Goal: Navigation & Orientation: Find specific page/section

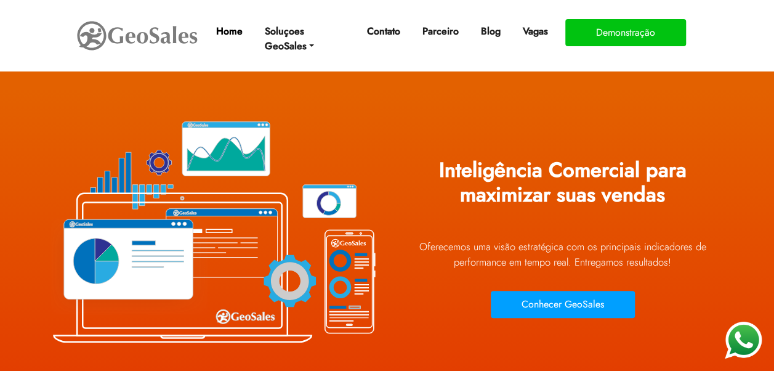
click at [232, 25] on link "Home" at bounding box center [229, 31] width 36 height 25
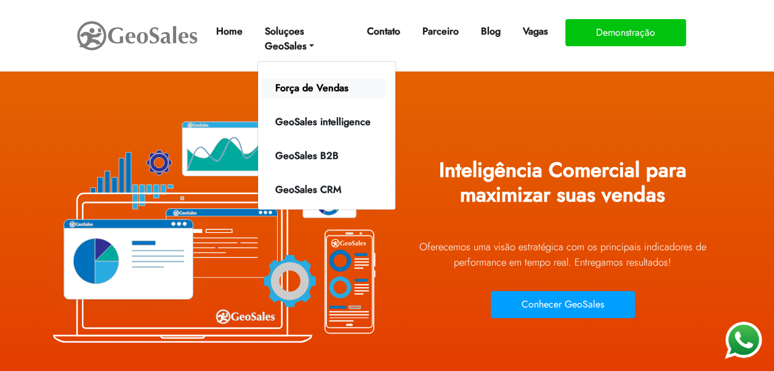
click at [325, 88] on link "Força de Vendas" at bounding box center [322, 88] width 125 height 20
